Goal: Information Seeking & Learning: Learn about a topic

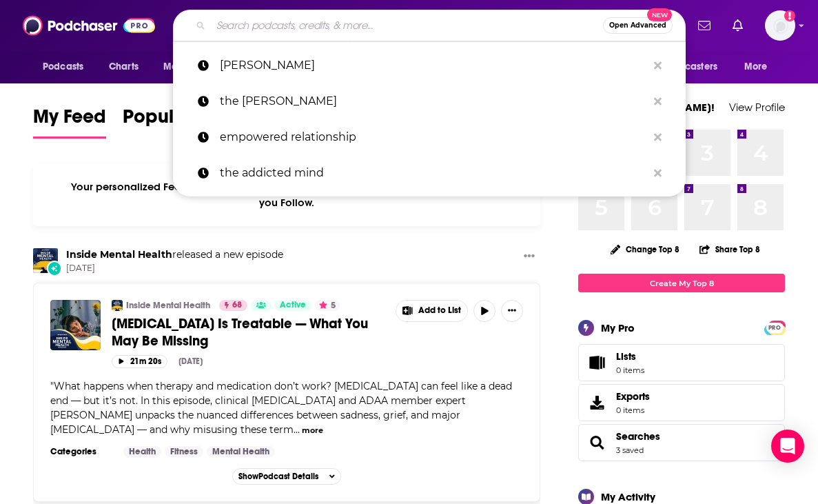
click at [404, 34] on input "Search podcasts, credits, & more..." at bounding box center [407, 25] width 392 height 22
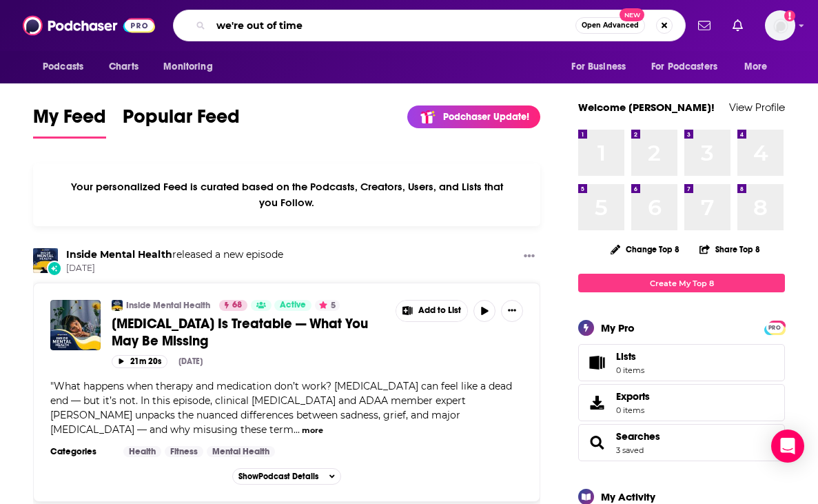
type input "we're out of time"
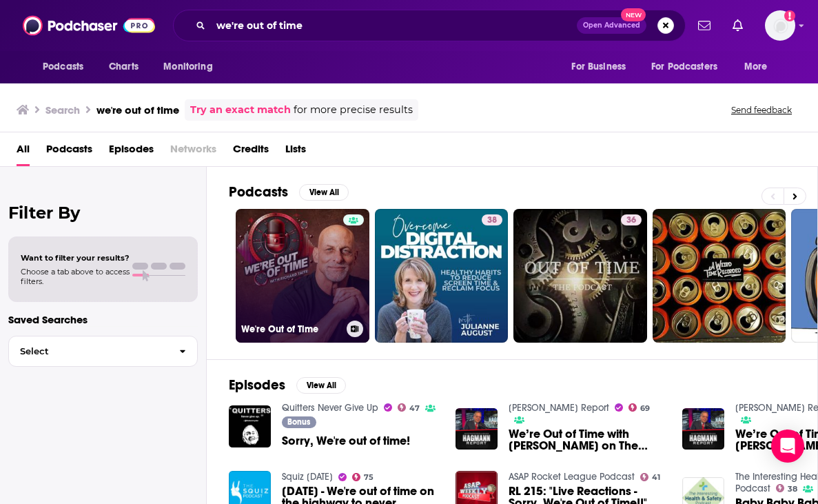
click at [302, 297] on link "We're Out of Time" at bounding box center [303, 276] width 134 height 134
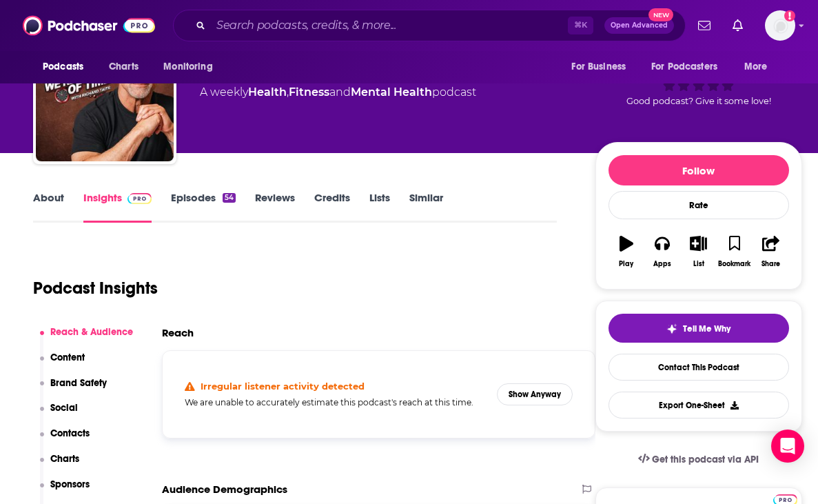
scroll to position [70, 0]
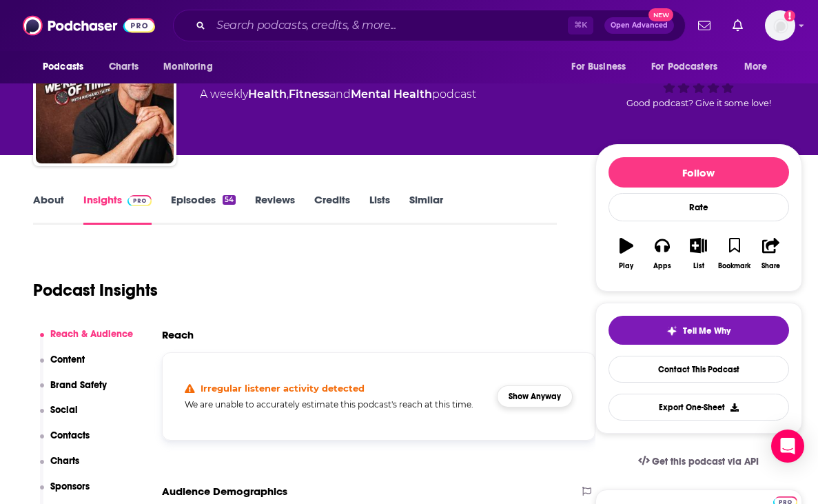
click at [519, 398] on button "Show Anyway" at bounding box center [535, 396] width 76 height 22
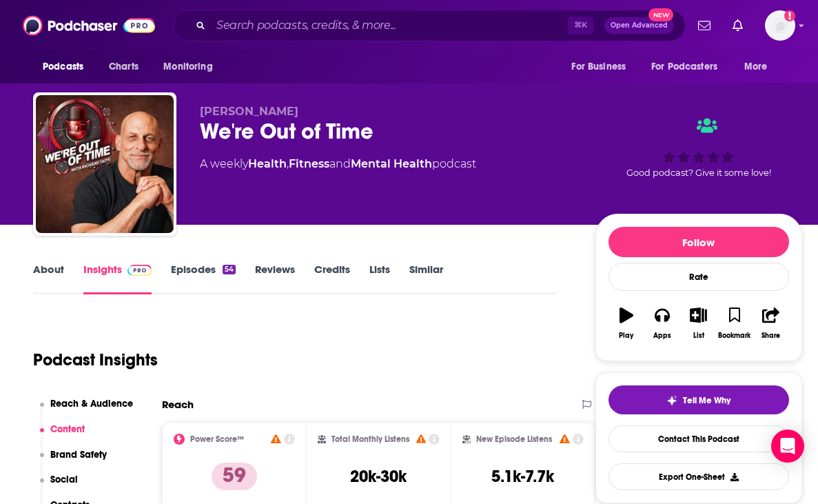
scroll to position [0, 0]
click at [189, 271] on link "Episodes 54" at bounding box center [203, 278] width 65 height 32
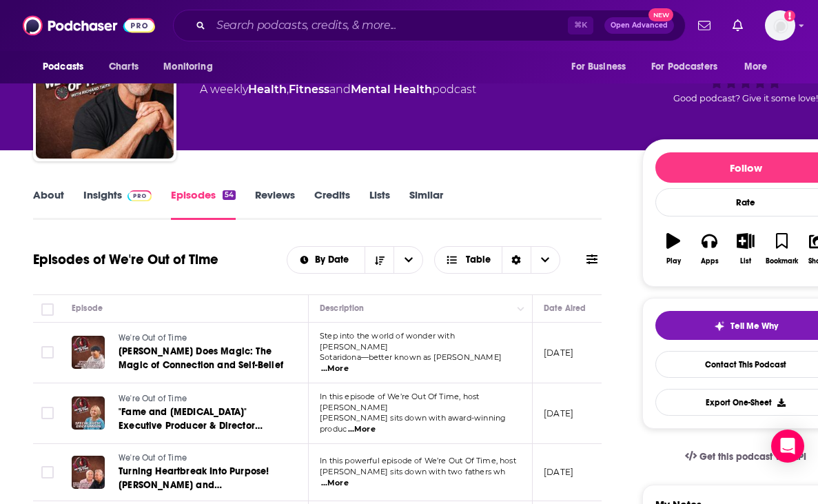
scroll to position [34, 0]
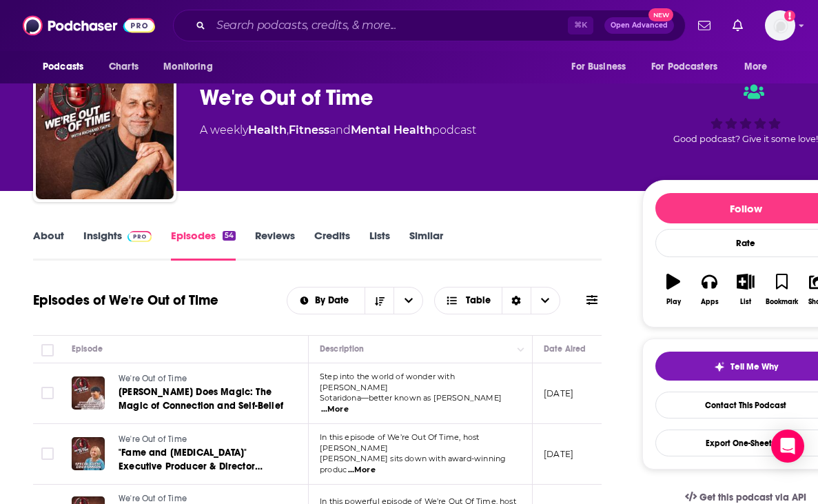
click at [89, 232] on link "Insights" at bounding box center [117, 245] width 68 height 32
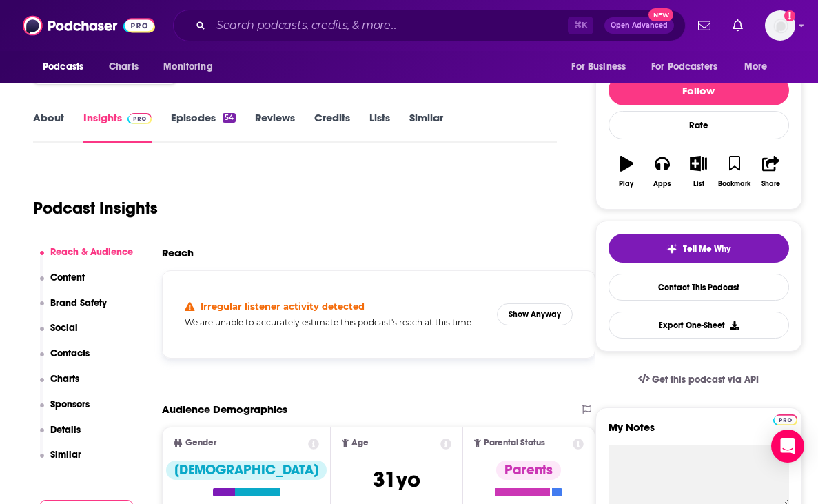
scroll to position [97, 0]
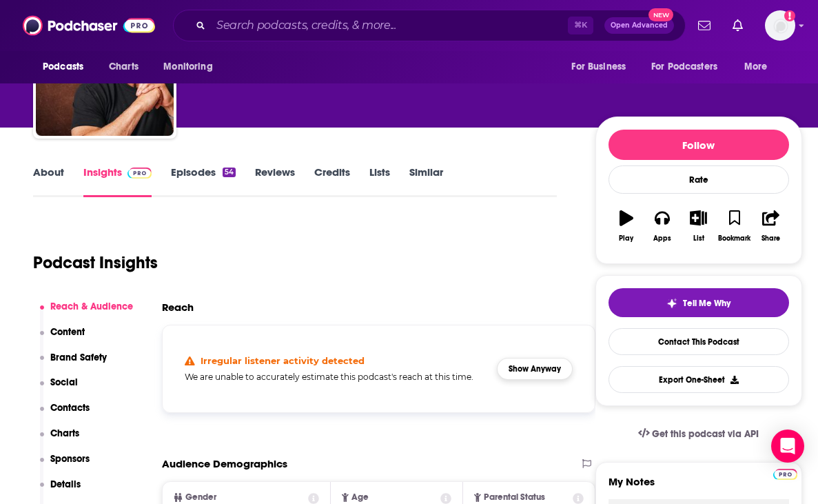
click at [548, 371] on button "Show Anyway" at bounding box center [535, 369] width 76 height 22
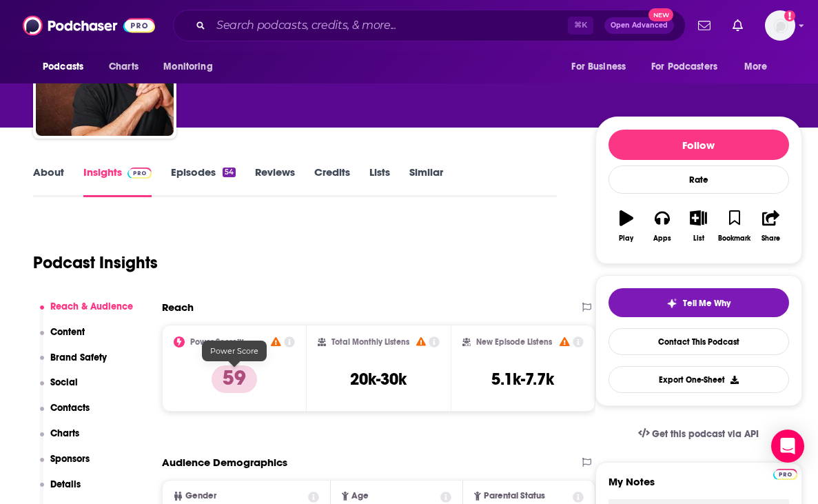
click at [231, 382] on p "59" at bounding box center [233, 379] width 45 height 28
click at [289, 341] on icon at bounding box center [289, 341] width 11 height 11
click at [447, 270] on div "Podcast Insights" at bounding box center [289, 254] width 513 height 70
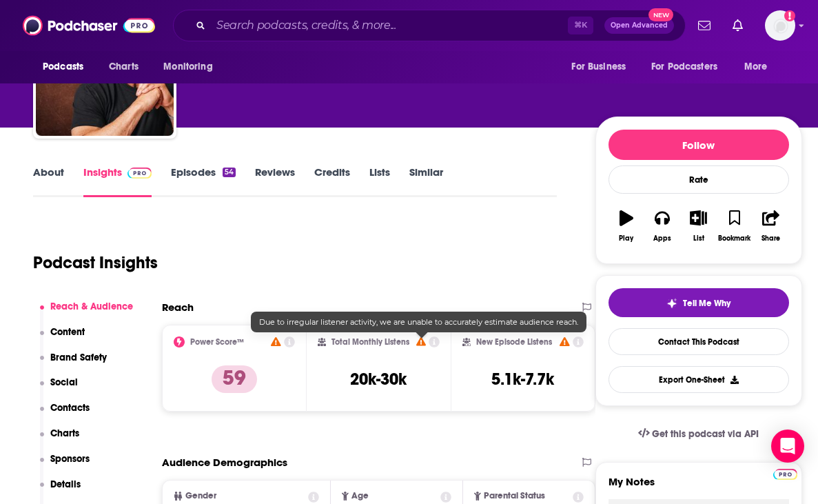
click at [424, 343] on icon at bounding box center [421, 341] width 10 height 9
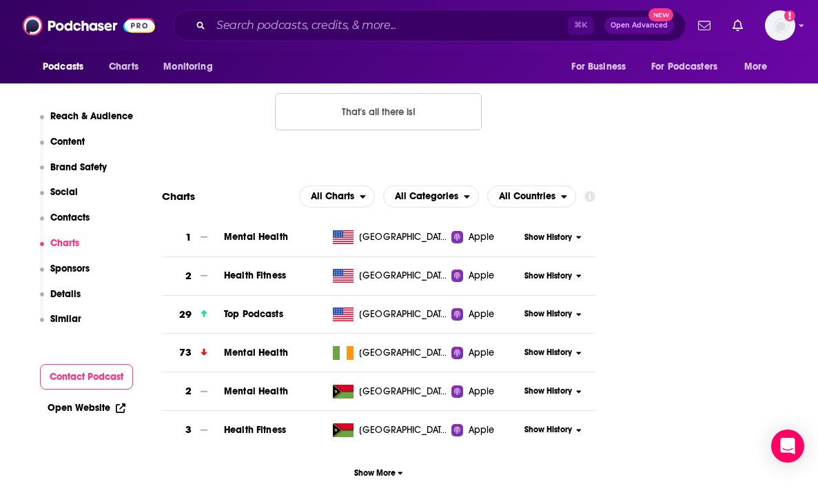
scroll to position [1322, 0]
click at [244, 236] on span "Mental Health" at bounding box center [256, 237] width 64 height 12
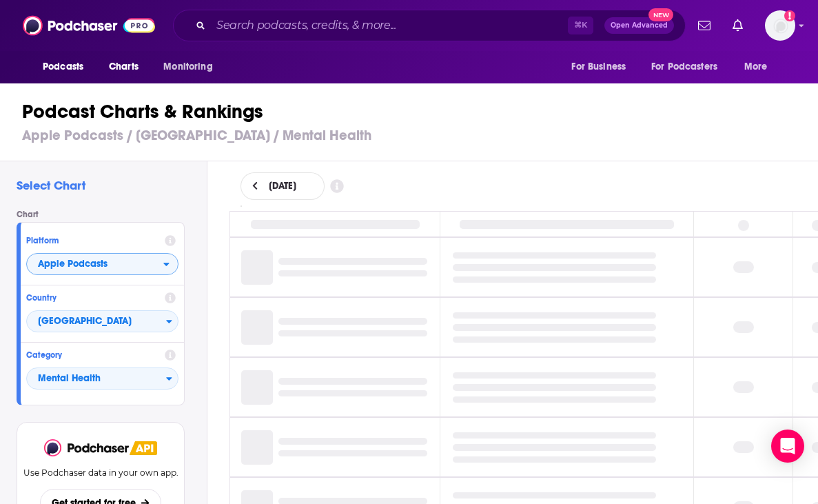
click at [168, 260] on icon "open menu" at bounding box center [166, 264] width 6 height 10
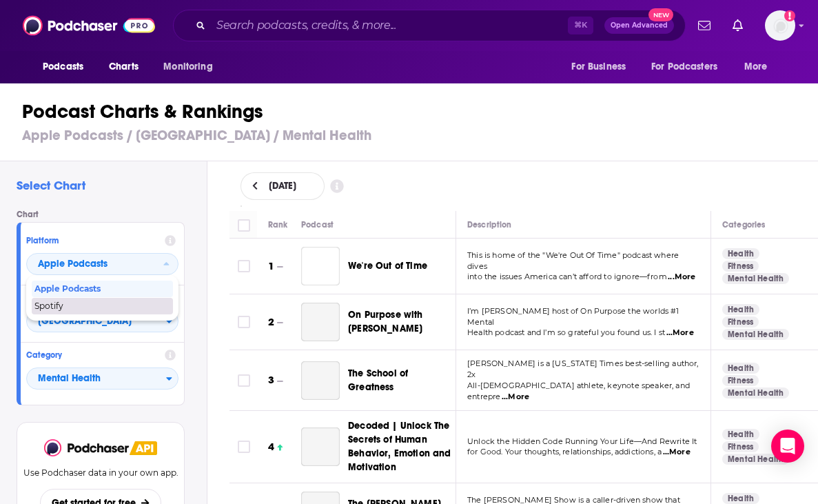
click at [132, 303] on span "Spotify" at bounding box center [101, 306] width 134 height 8
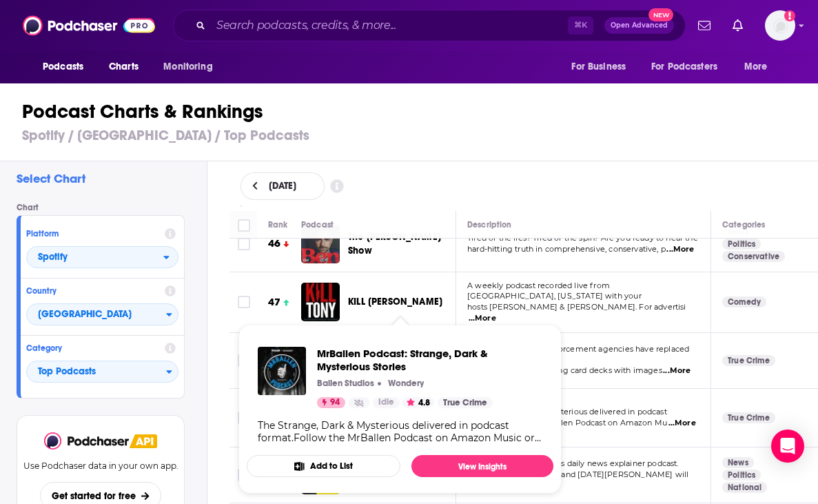
scroll to position [2582, 0]
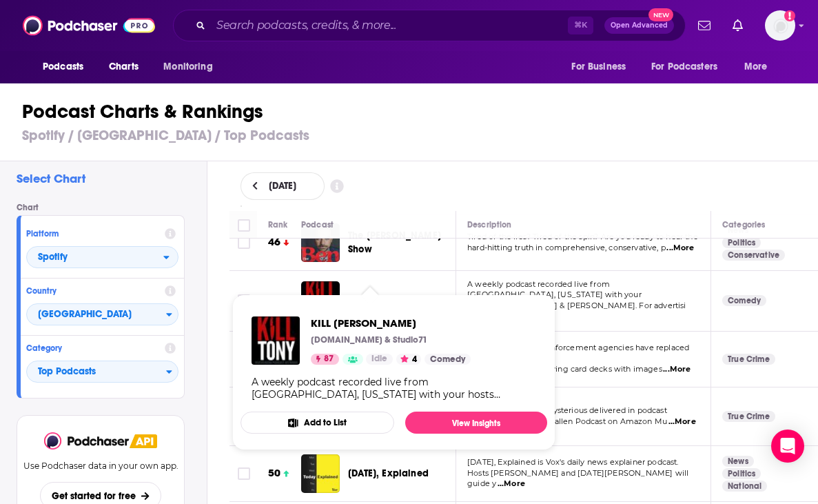
click at [366, 294] on span "KILL [PERSON_NAME]" at bounding box center [395, 300] width 94 height 12
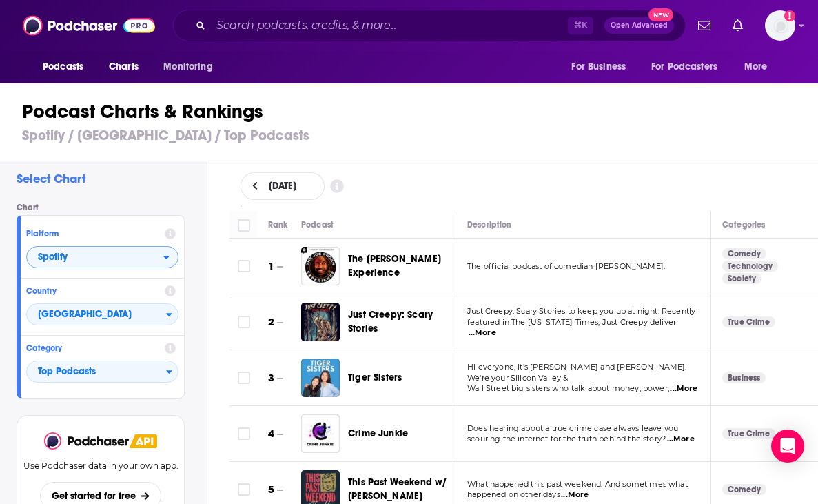
click at [73, 252] on span "Spotify" at bounding box center [95, 257] width 136 height 23
click at [75, 278] on span "Apple Podcasts" at bounding box center [101, 282] width 134 height 8
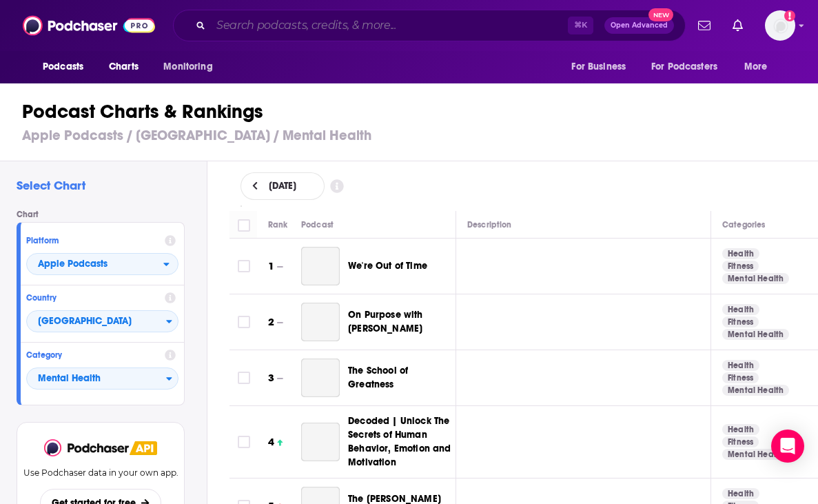
click at [225, 16] on input "Search podcasts, credits, & more..." at bounding box center [389, 25] width 357 height 22
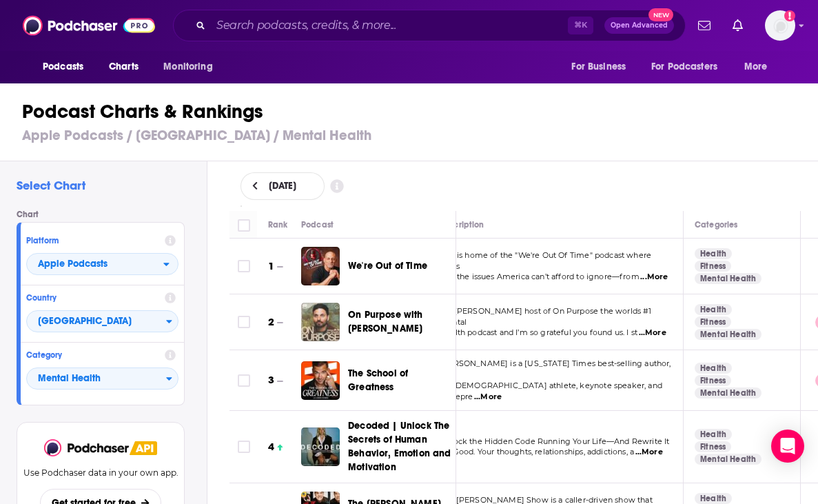
click at [281, 184] on span "[DATE]" at bounding box center [283, 186] width 28 height 10
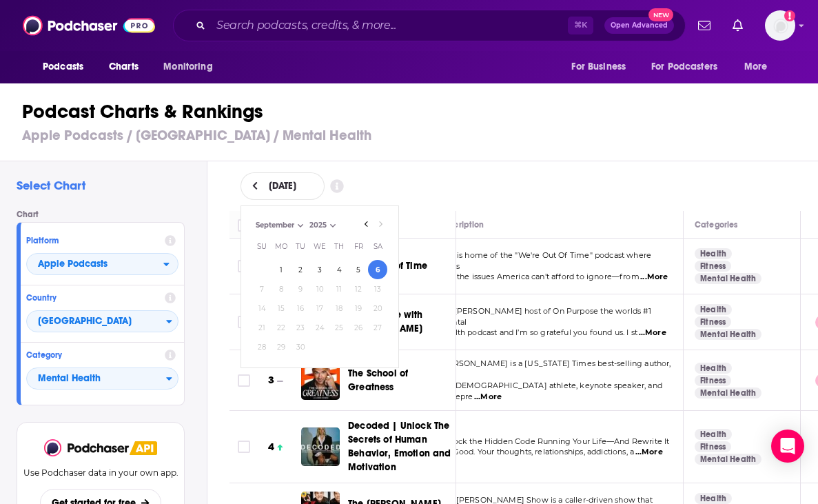
click at [327, 304] on tbody "1 2 3 4 5 6 7 8 9 10 11 12 13 14 15 16 17 18 19 20 21 22 23 24 25 26 27 28 29 30" at bounding box center [319, 308] width 135 height 96
click at [391, 227] on div "[DATE] Month: June July August September September Year: 2025 2025 Su Mo Tu We …" at bounding box center [319, 286] width 158 height 163
click at [382, 213] on div "[DATE] Month: June July August September September Year: 2025 2025 Su Mo Tu We …" at bounding box center [319, 286] width 158 height 163
select select "7"
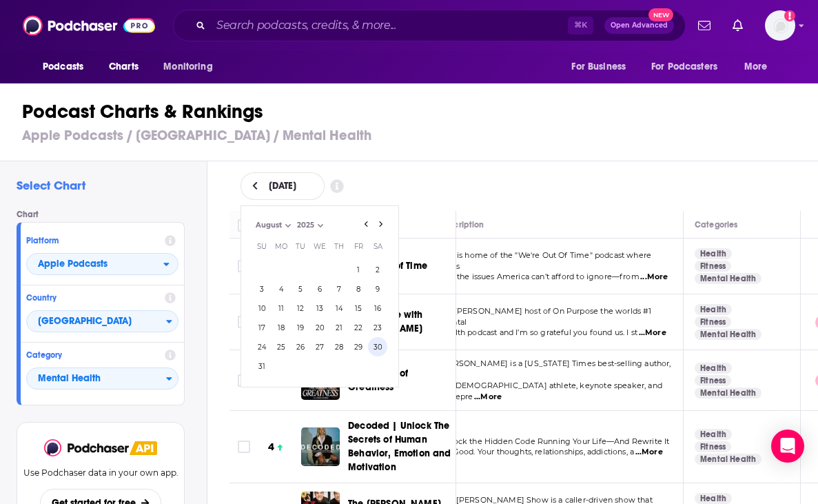
click at [373, 342] on button "30" at bounding box center [377, 346] width 19 height 19
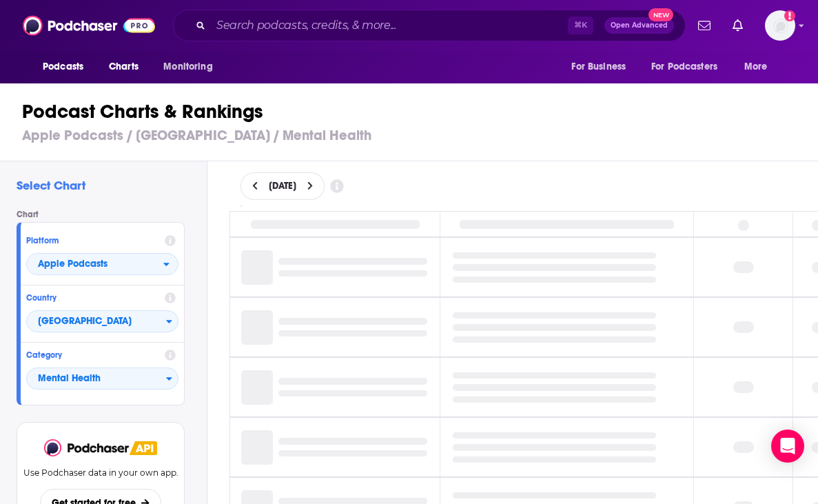
click at [432, 192] on div "[DATE]" at bounding box center [523, 186] width 567 height 28
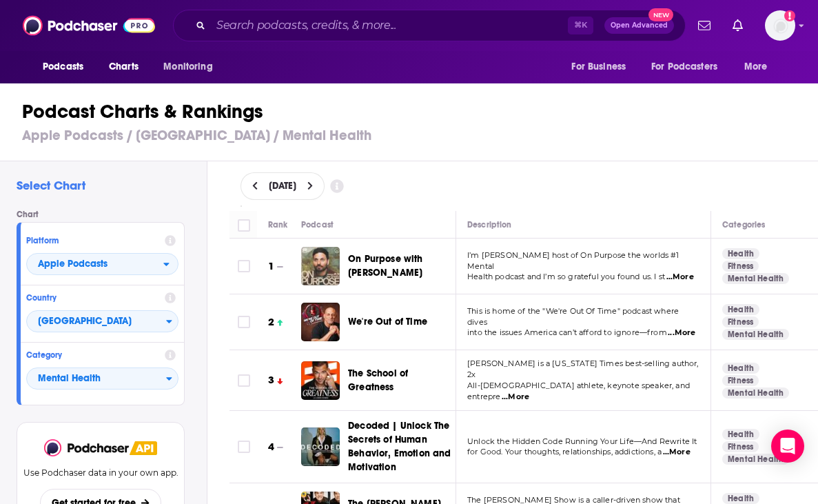
click at [312, 188] on icon at bounding box center [309, 186] width 5 height 8
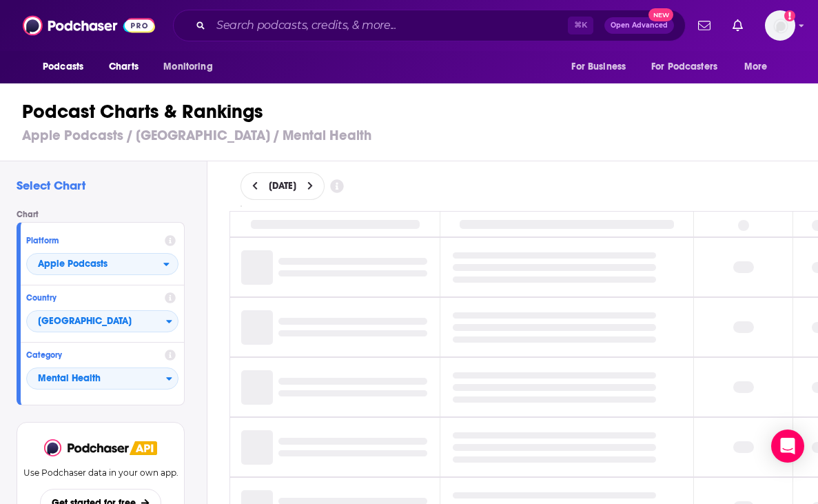
click at [258, 186] on icon at bounding box center [255, 186] width 6 height 10
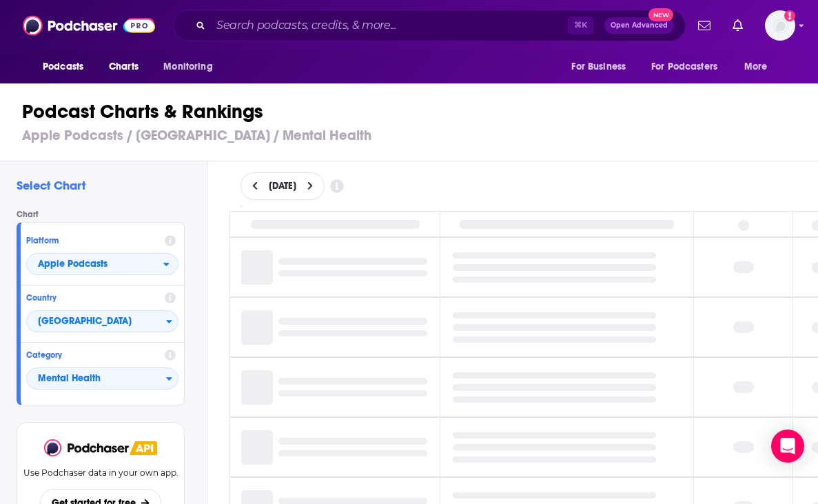
click at [258, 186] on icon at bounding box center [255, 186] width 6 height 10
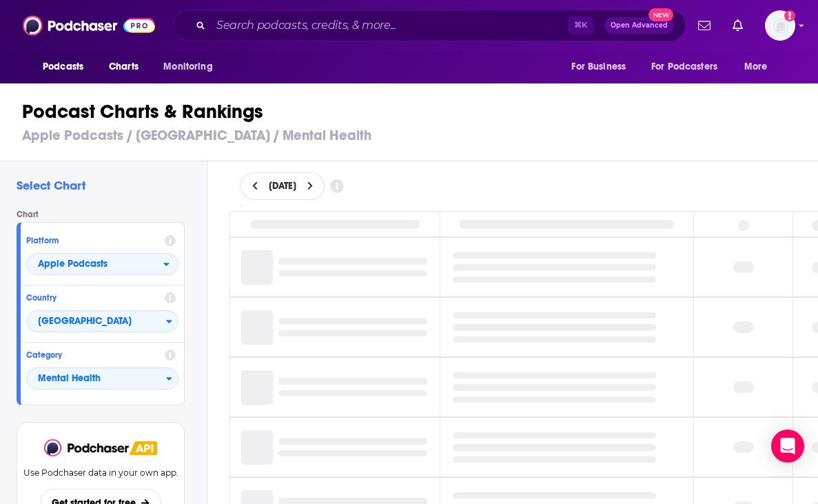
click at [258, 186] on icon at bounding box center [255, 186] width 6 height 10
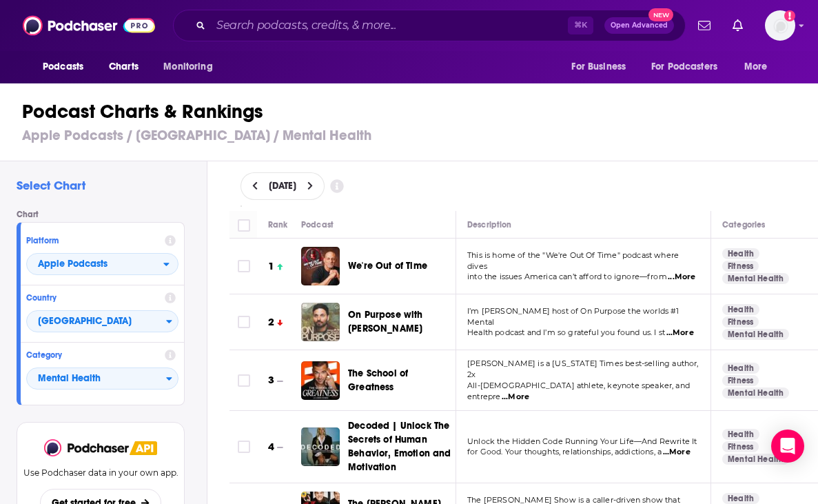
click at [252, 185] on icon at bounding box center [255, 186] width 6 height 10
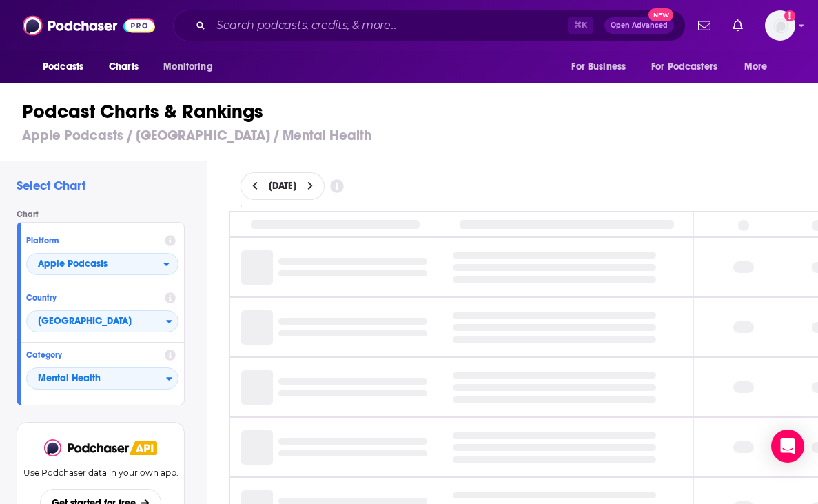
click at [252, 185] on icon at bounding box center [255, 186] width 6 height 10
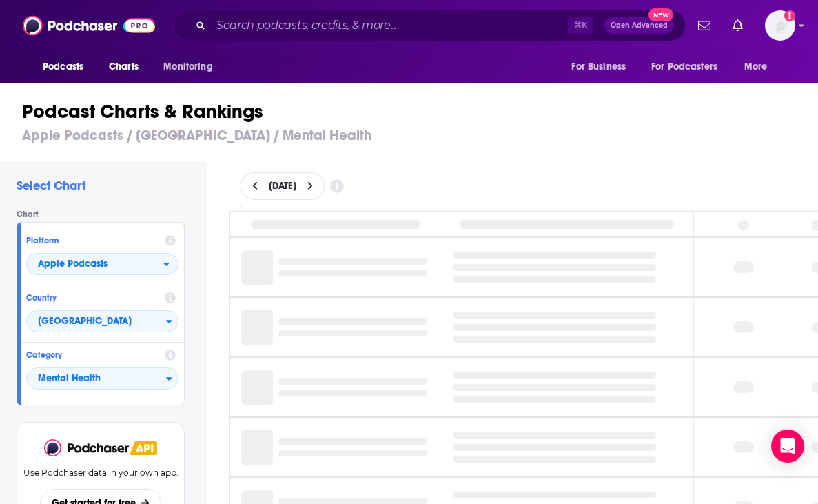
click at [252, 185] on icon at bounding box center [255, 186] width 6 height 10
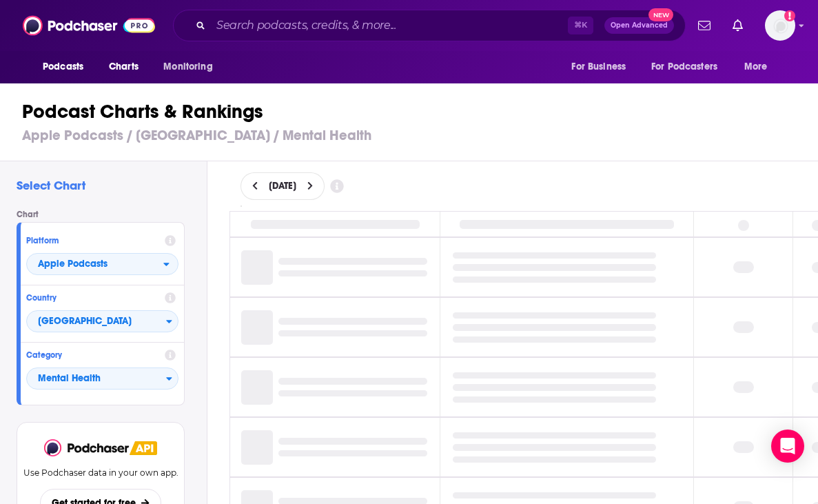
click at [252, 185] on icon at bounding box center [255, 186] width 6 height 10
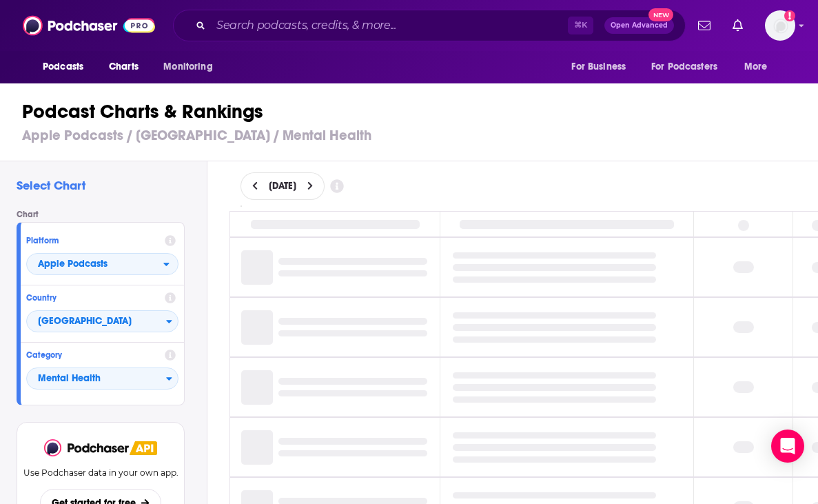
click at [252, 185] on icon at bounding box center [255, 186] width 6 height 10
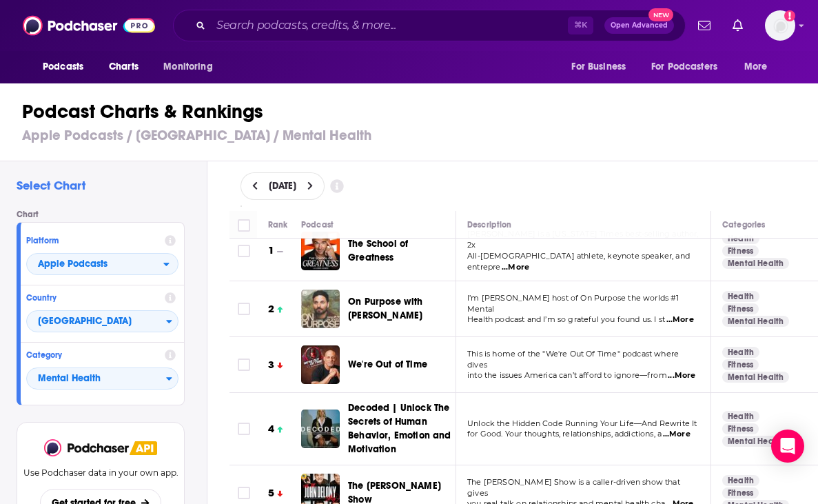
scroll to position [19, 0]
click at [256, 188] on icon at bounding box center [254, 186] width 5 height 8
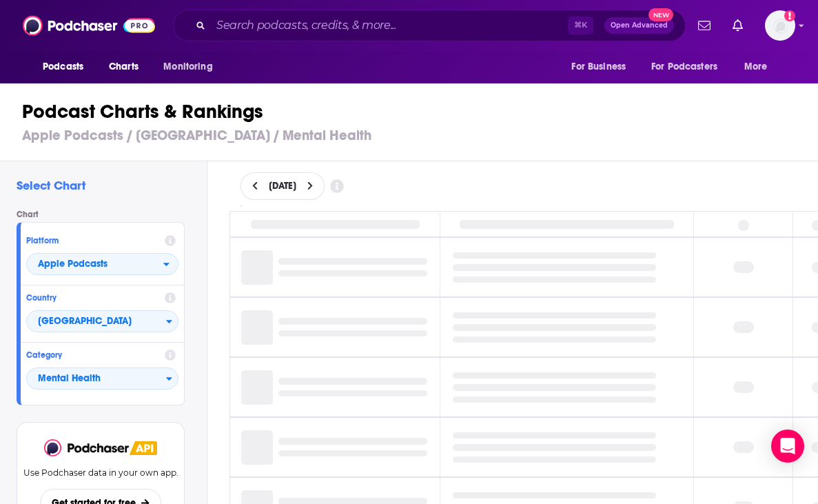
click at [256, 188] on icon at bounding box center [254, 186] width 5 height 8
click at [256, 185] on icon at bounding box center [255, 186] width 6 height 10
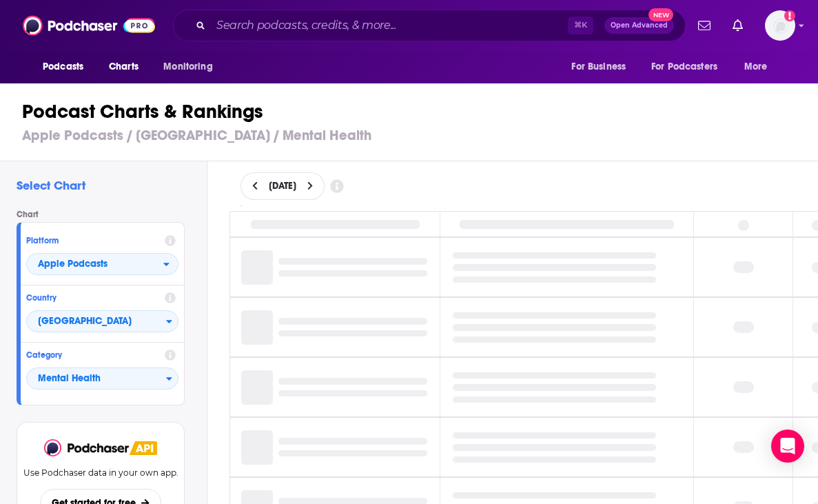
click at [256, 185] on icon at bounding box center [255, 186] width 6 height 10
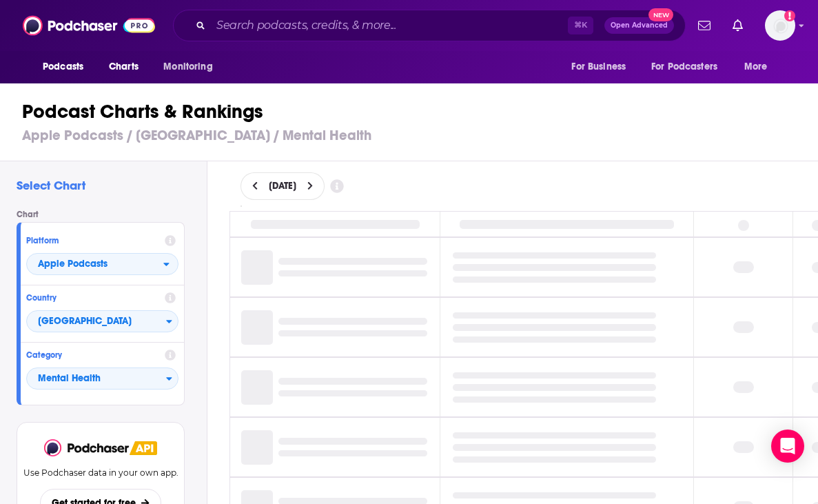
click at [256, 185] on icon at bounding box center [255, 186] width 6 height 10
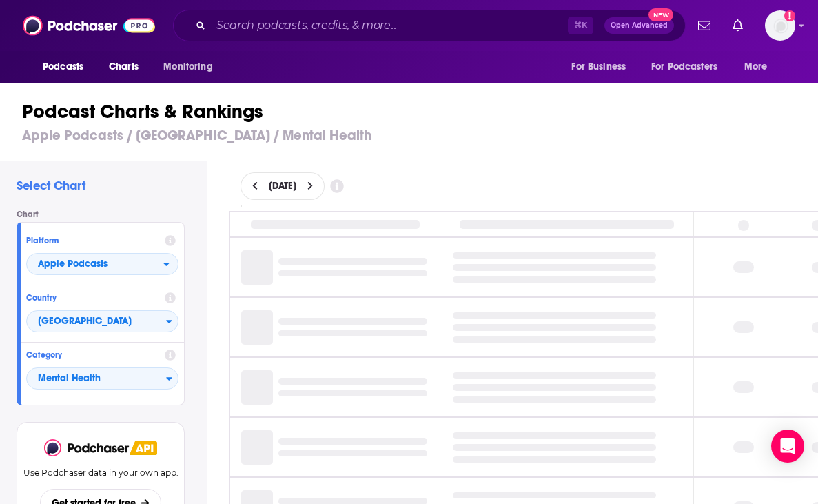
click at [256, 185] on icon at bounding box center [255, 186] width 6 height 10
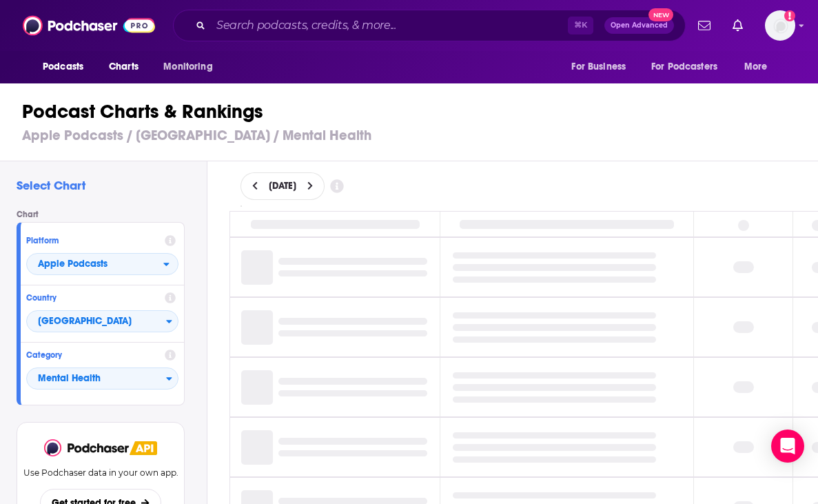
click at [256, 185] on icon at bounding box center [255, 186] width 6 height 10
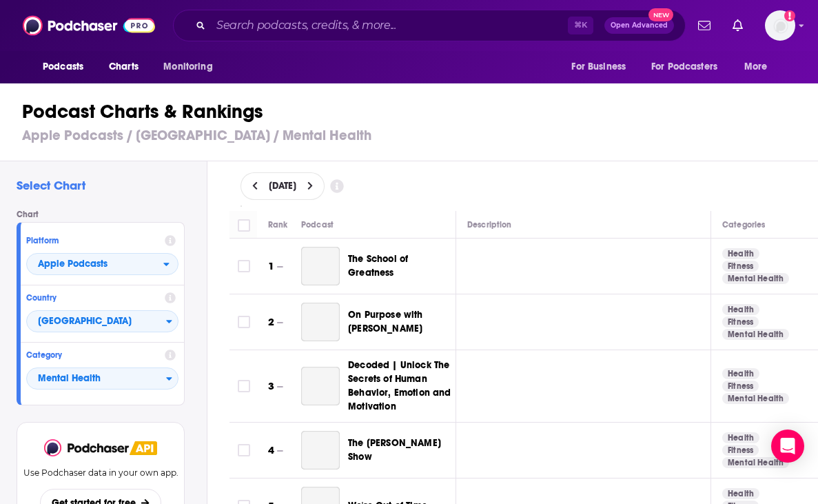
click at [256, 185] on icon at bounding box center [255, 186] width 6 height 10
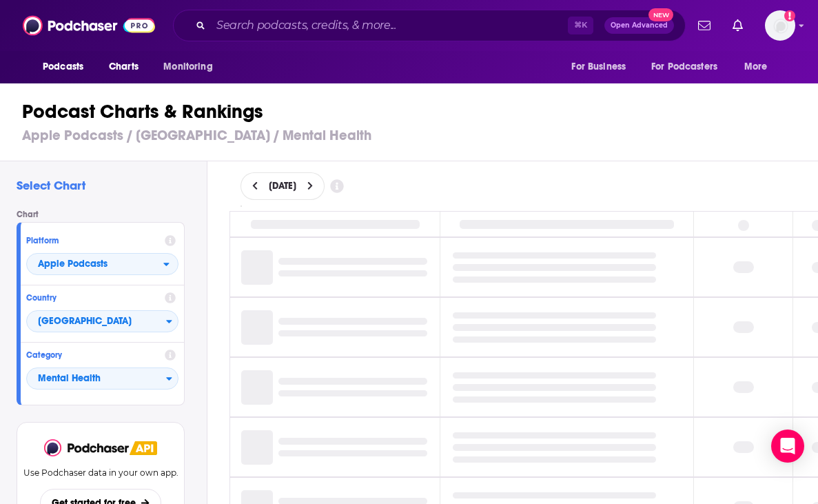
click at [256, 185] on icon at bounding box center [255, 186] width 6 height 10
click at [254, 184] on icon at bounding box center [254, 186] width 5 height 8
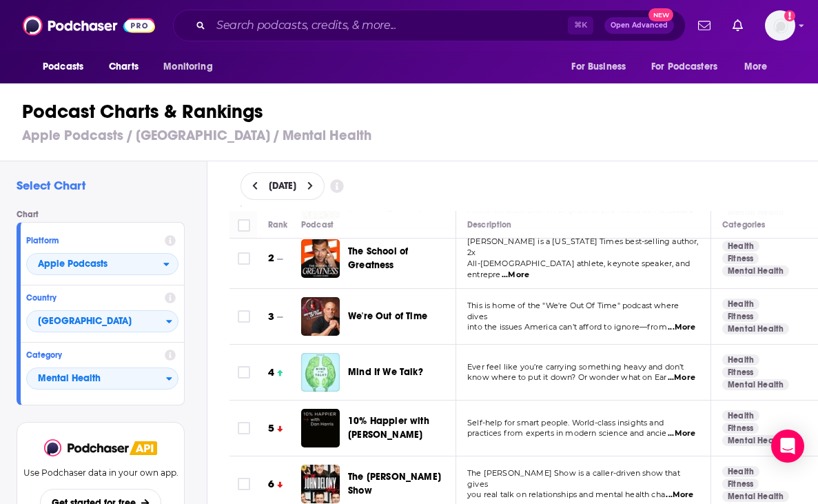
scroll to position [68, 0]
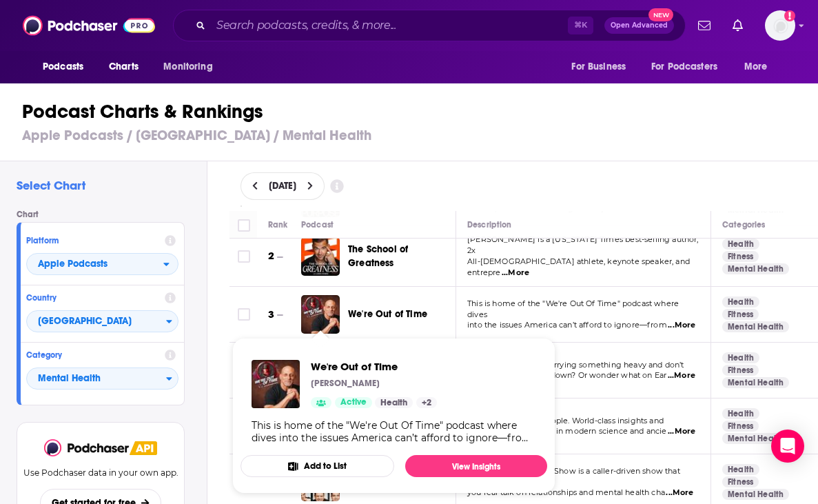
click at [322, 307] on img "We're Out of Time" at bounding box center [320, 314] width 39 height 39
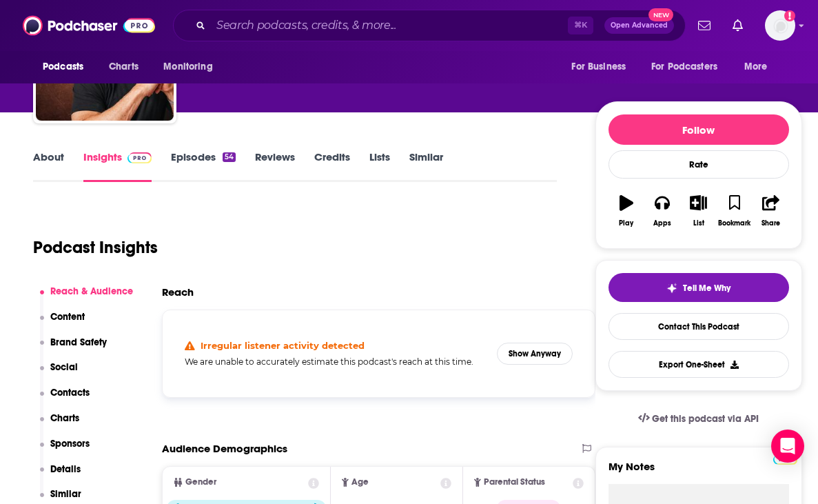
scroll to position [121, 0]
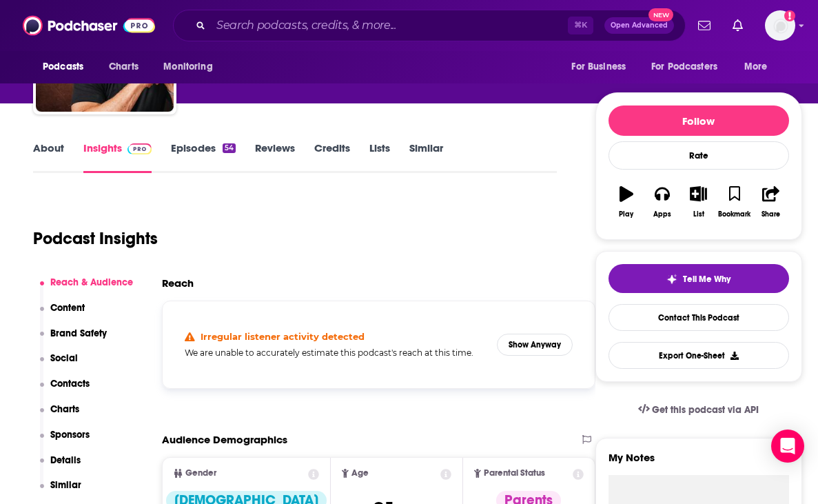
click at [42, 147] on link "About" at bounding box center [48, 157] width 31 height 32
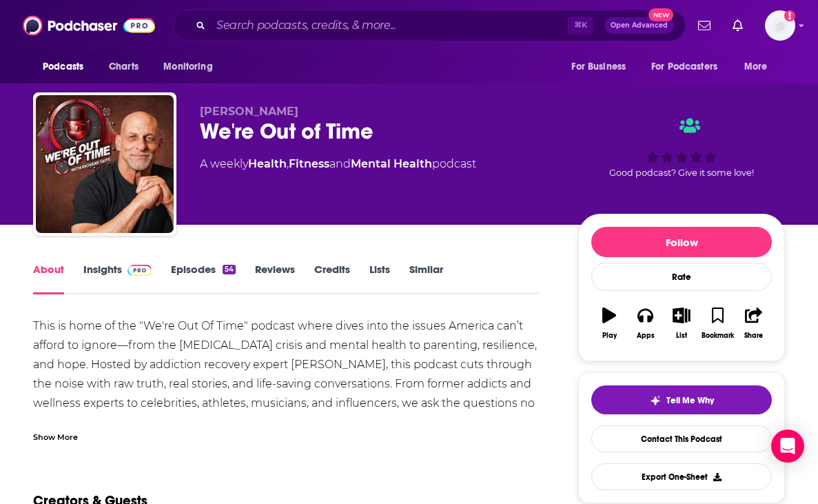
click at [272, 268] on link "Reviews" at bounding box center [275, 278] width 40 height 32
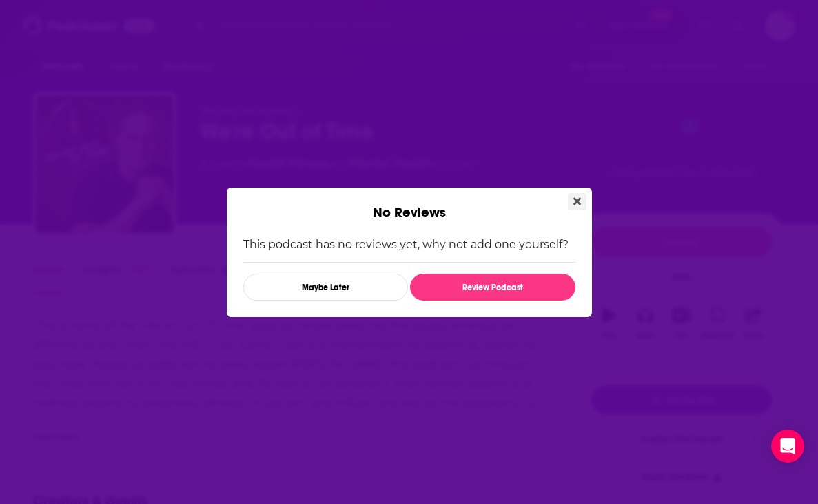
click at [579, 200] on icon "Close" at bounding box center [577, 201] width 8 height 8
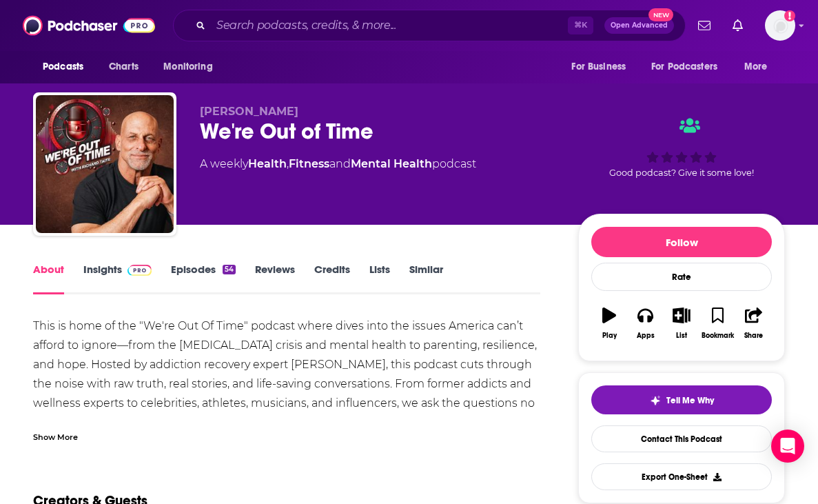
click at [380, 266] on link "Lists" at bounding box center [379, 278] width 21 height 32
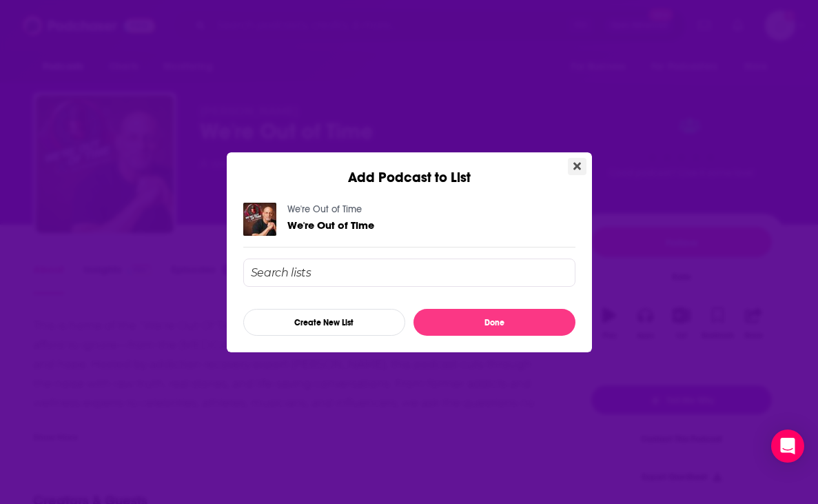
click at [576, 163] on icon "Close" at bounding box center [577, 166] width 8 height 11
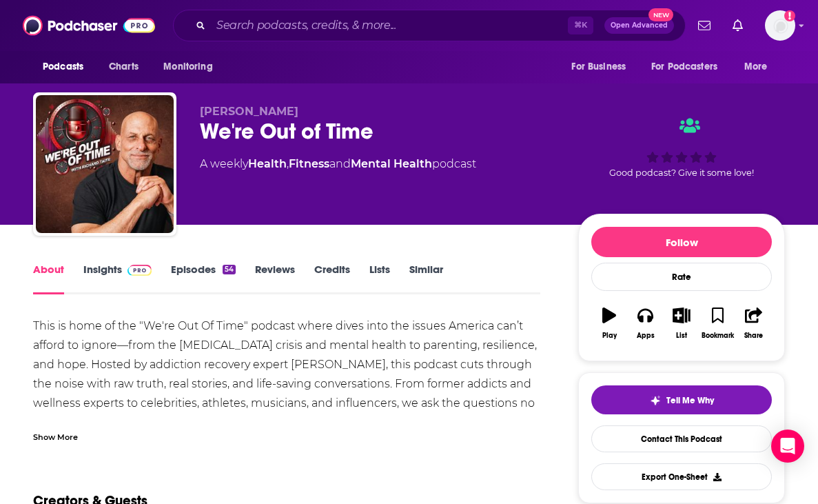
click at [278, 265] on link "Reviews" at bounding box center [275, 278] width 40 height 32
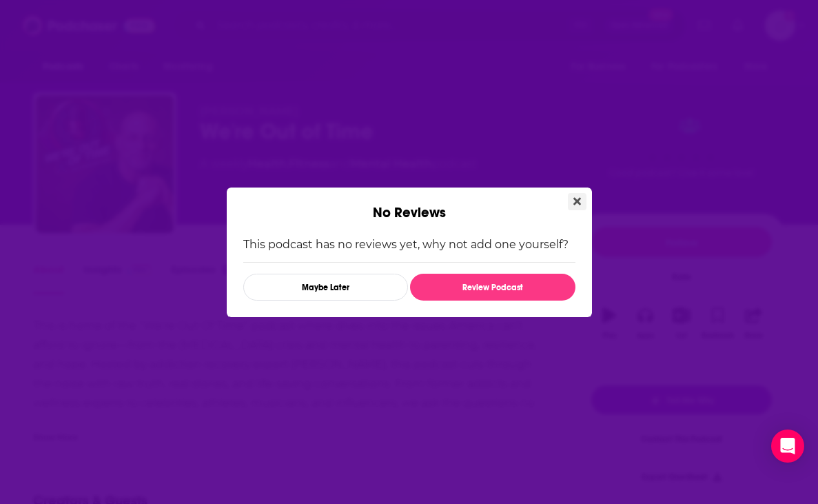
click at [576, 200] on icon "Close" at bounding box center [577, 201] width 8 height 8
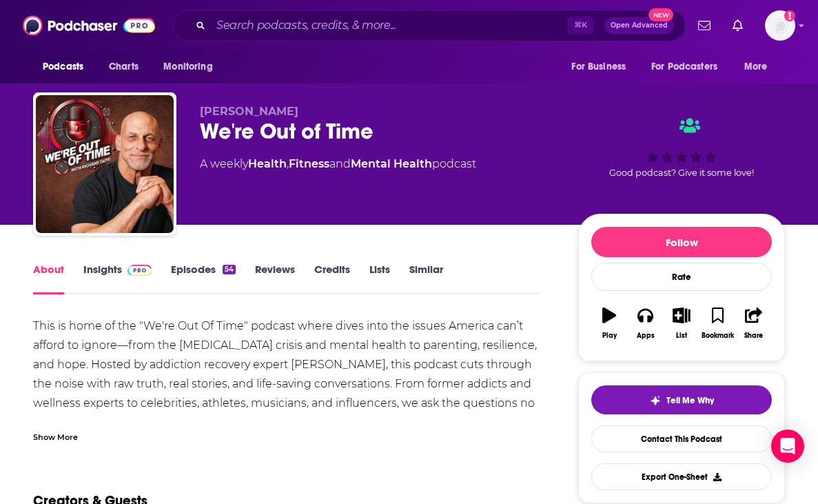
click at [99, 267] on link "Insights" at bounding box center [117, 278] width 68 height 32
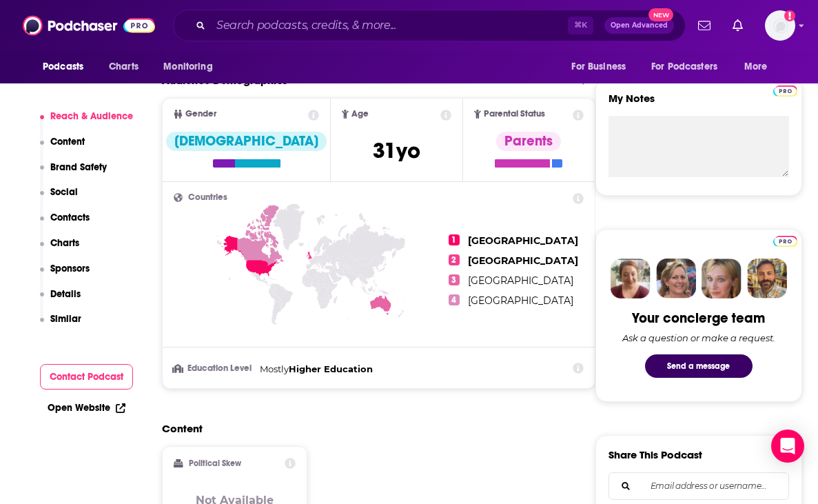
scroll to position [481, 0]
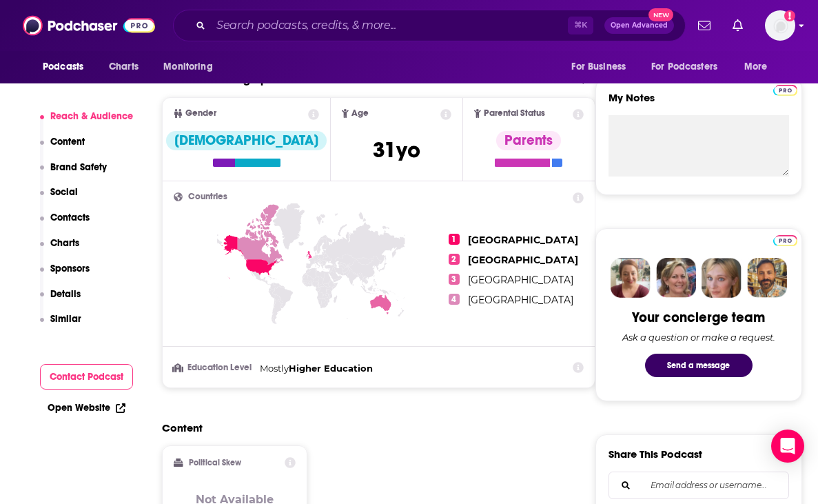
click at [791, 30] on img "Logged in as harrycunnane" at bounding box center [780, 25] width 30 height 30
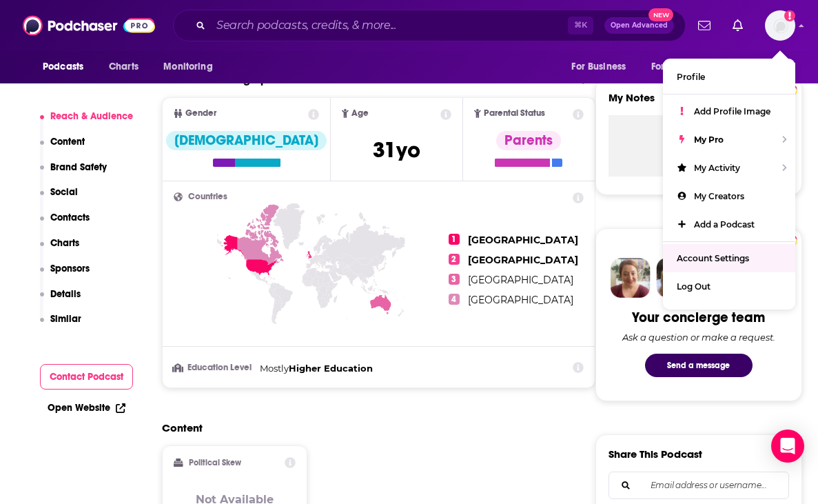
click at [713, 260] on span "Account Settings" at bounding box center [712, 258] width 72 height 10
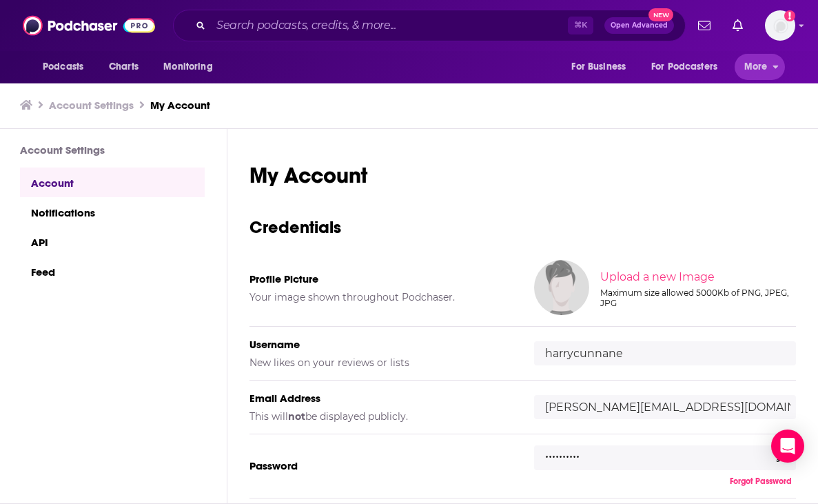
click at [756, 63] on span "More" at bounding box center [755, 66] width 23 height 19
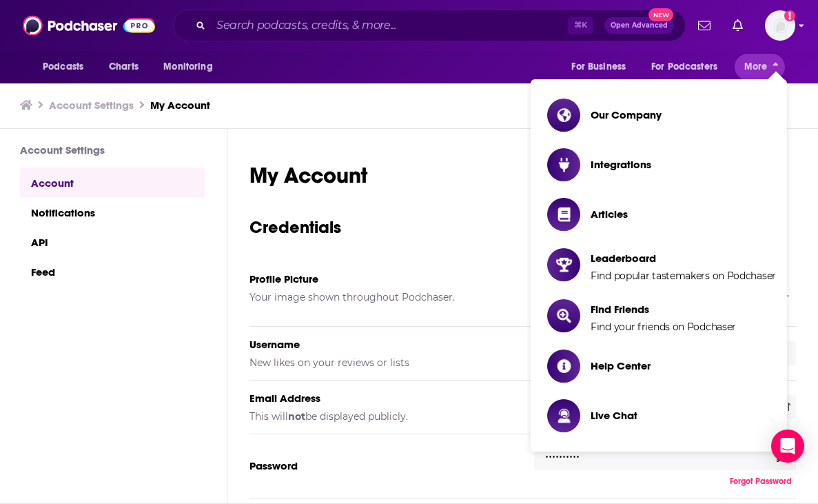
click at [784, 21] on img "Logged in as harrycunnane" at bounding box center [780, 25] width 30 height 30
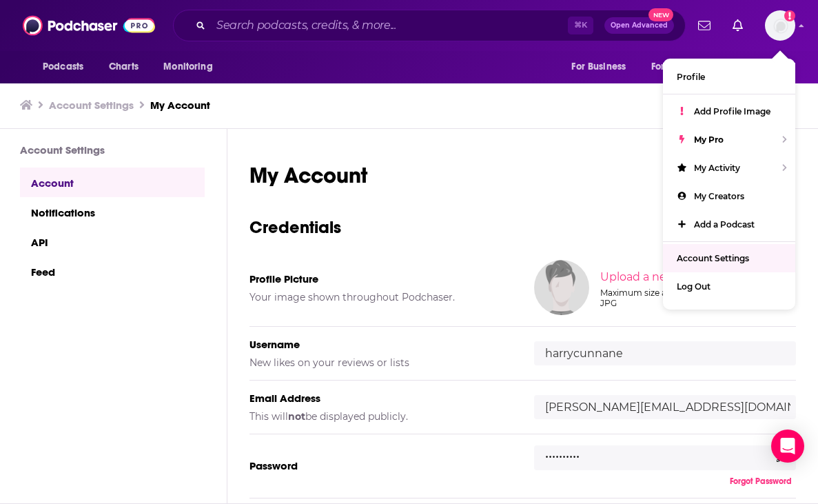
click at [697, 259] on span "Account Settings" at bounding box center [712, 258] width 72 height 10
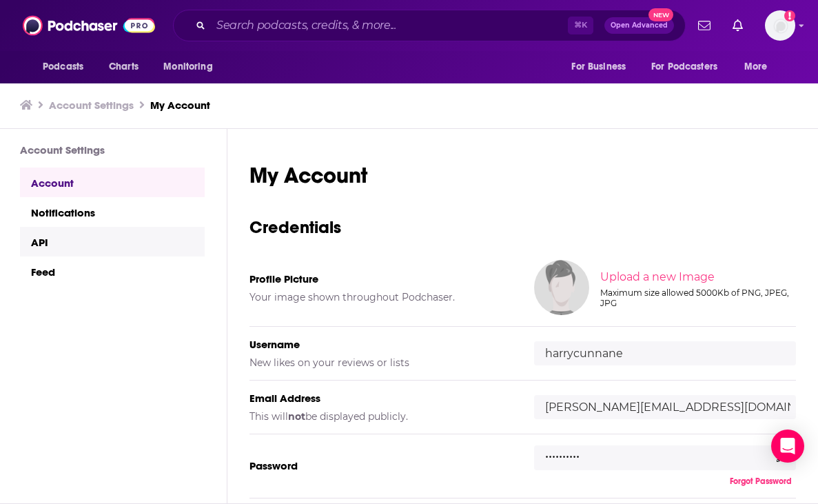
click at [43, 245] on link "API" at bounding box center [112, 242] width 185 height 30
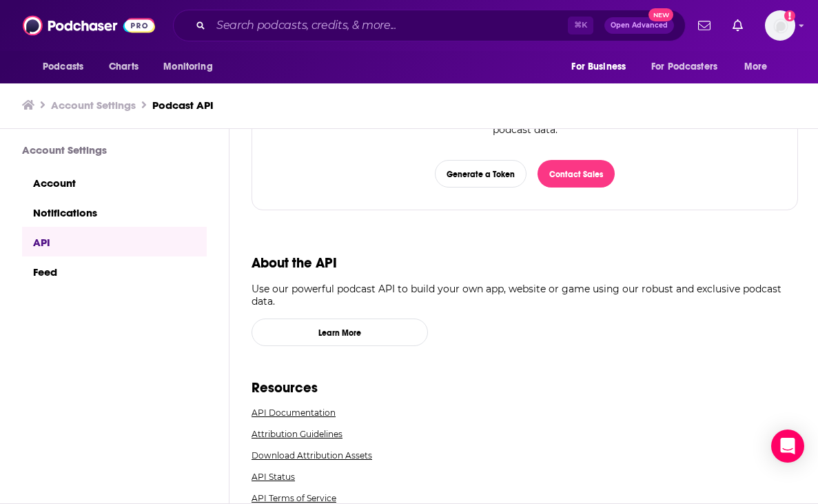
scroll to position [161, 0]
click at [46, 278] on link "Feed" at bounding box center [114, 271] width 185 height 30
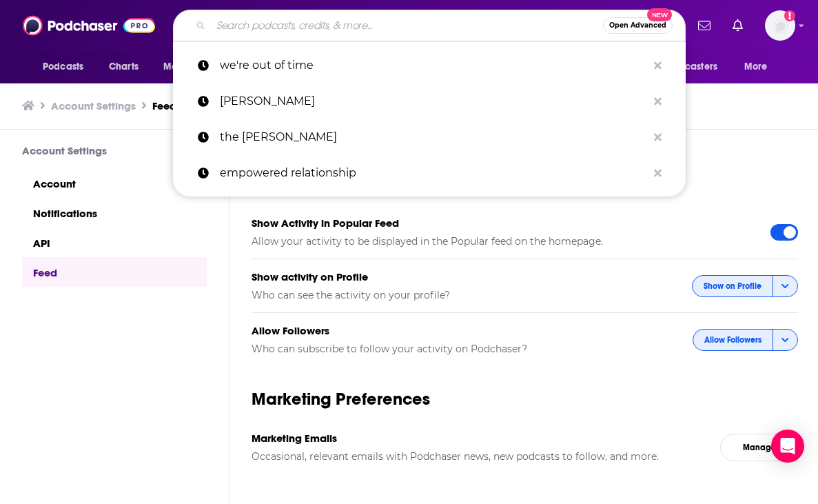
click at [321, 31] on input "Search podcasts, credits, & more..." at bounding box center [407, 25] width 392 height 22
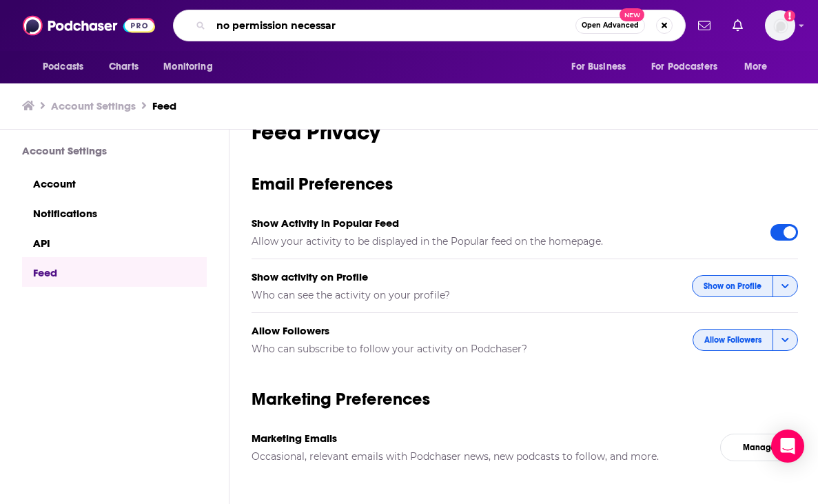
type input "no permission necessary"
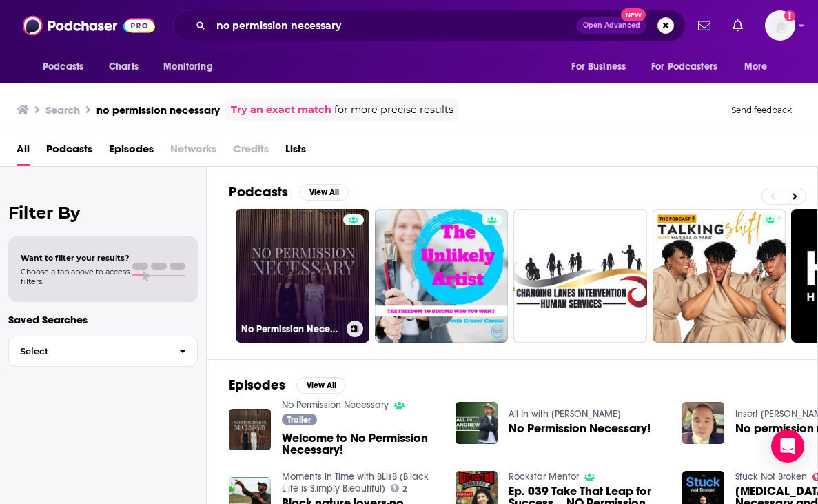
click at [307, 273] on link "No Permission Necessary" at bounding box center [303, 276] width 134 height 134
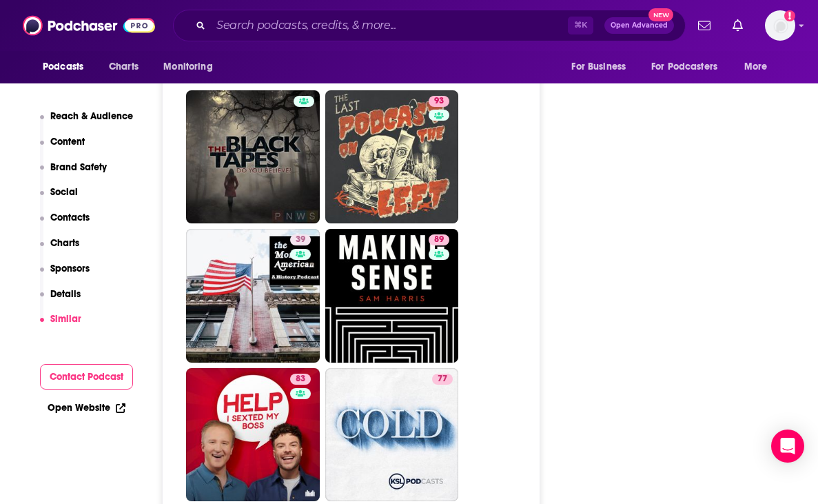
scroll to position [5530, 0]
